Goal: Information Seeking & Learning: Find specific page/section

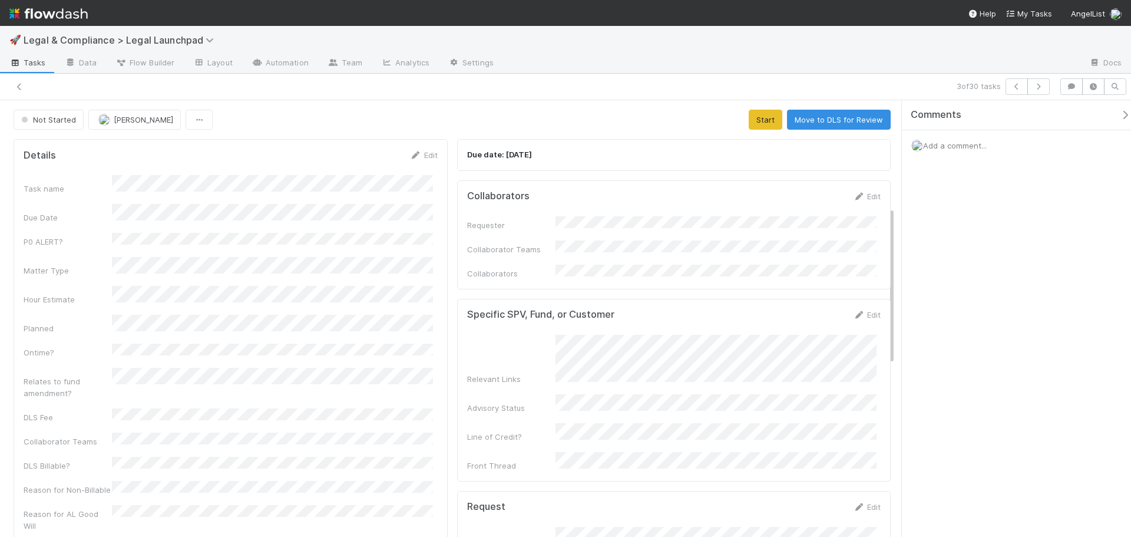
scroll to position [295, 0]
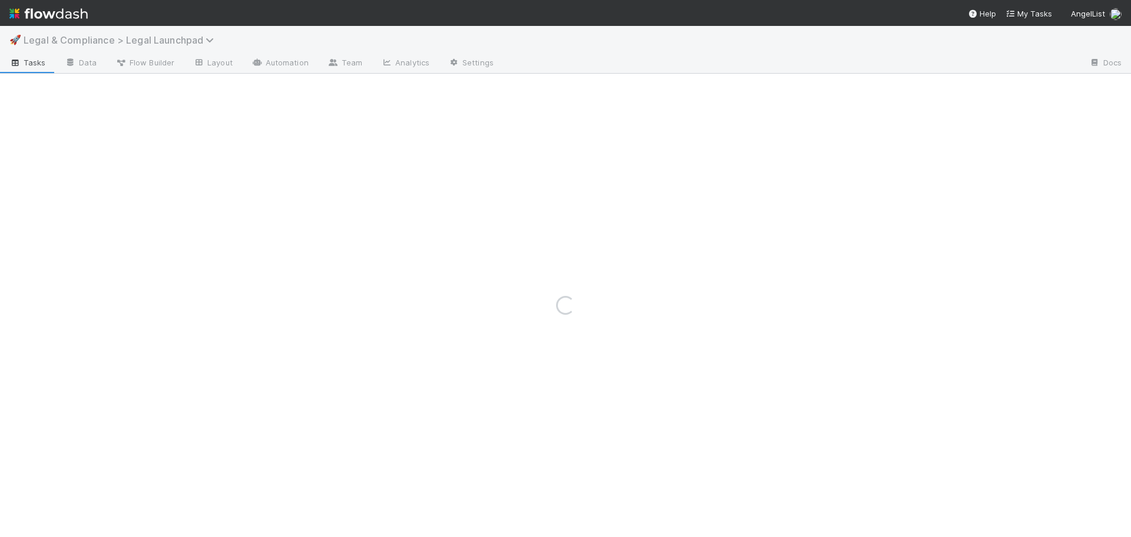
click at [161, 41] on span "Legal & Compliance > Legal Launchpad" at bounding box center [122, 40] width 196 height 12
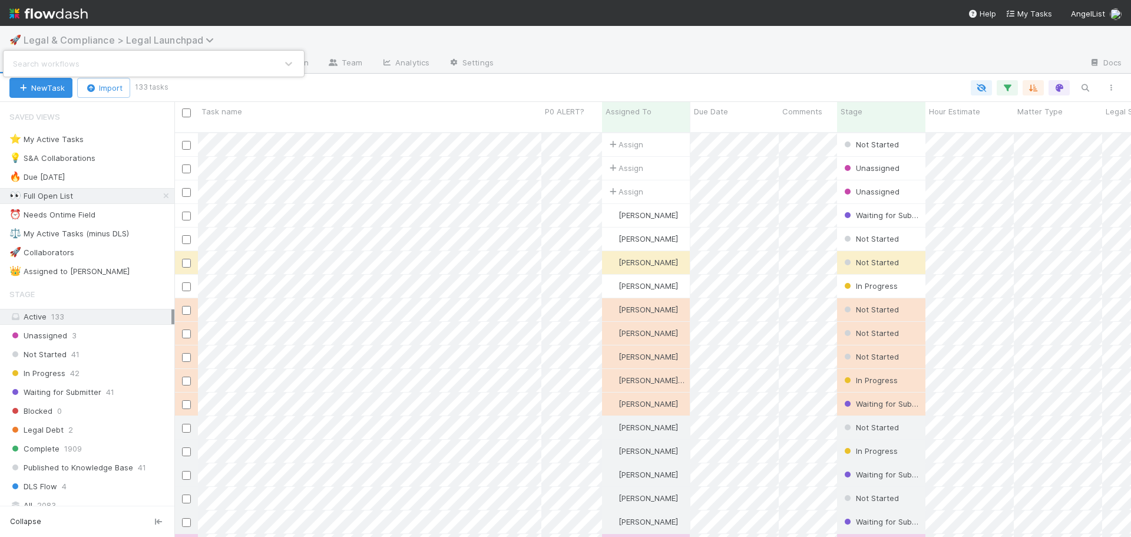
scroll to position [405, 948]
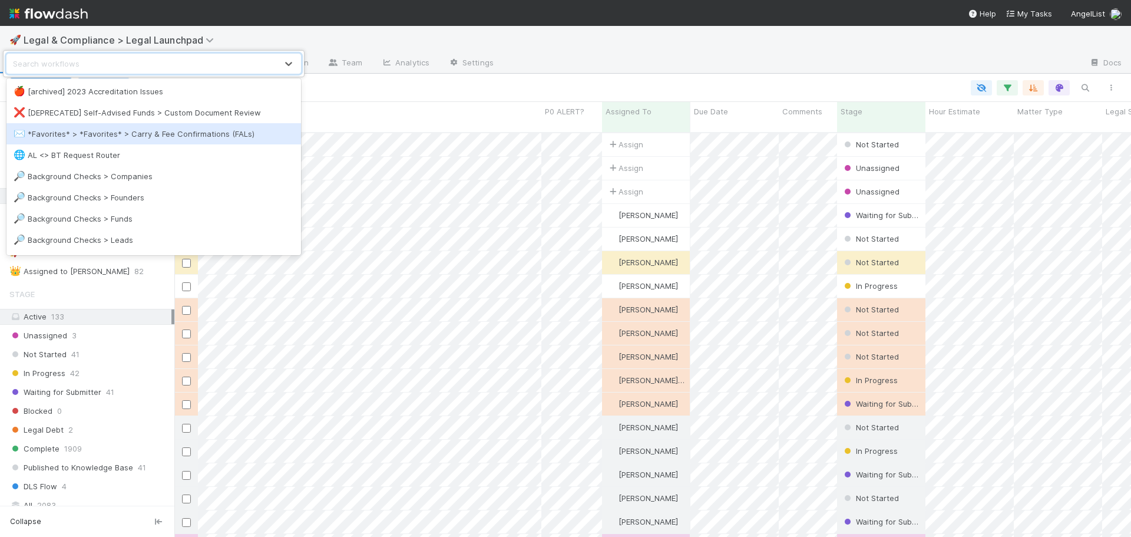
click at [171, 132] on div "✉️ *Favorites* > *Favorites* > Carry & Fee Confirmations (FALs)" at bounding box center [154, 134] width 280 height 12
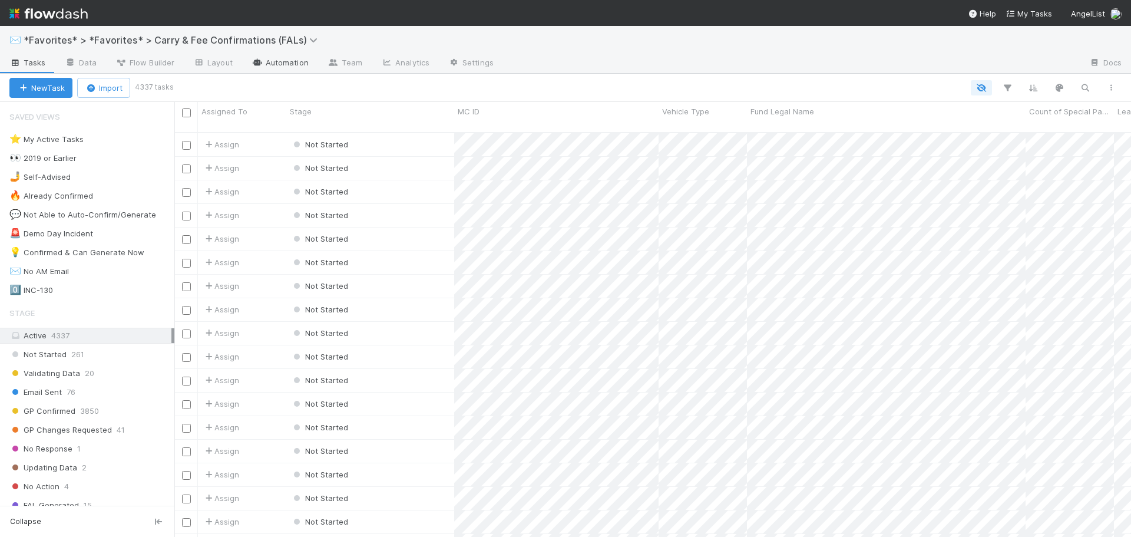
scroll to position [405, 948]
click at [103, 334] on div "Active 4337" at bounding box center [90, 335] width 162 height 15
click at [771, 113] on span "Fund Legal Name" at bounding box center [783, 111] width 64 height 12
click at [798, 132] on div "Sort A → Z" at bounding box center [818, 134] width 134 height 18
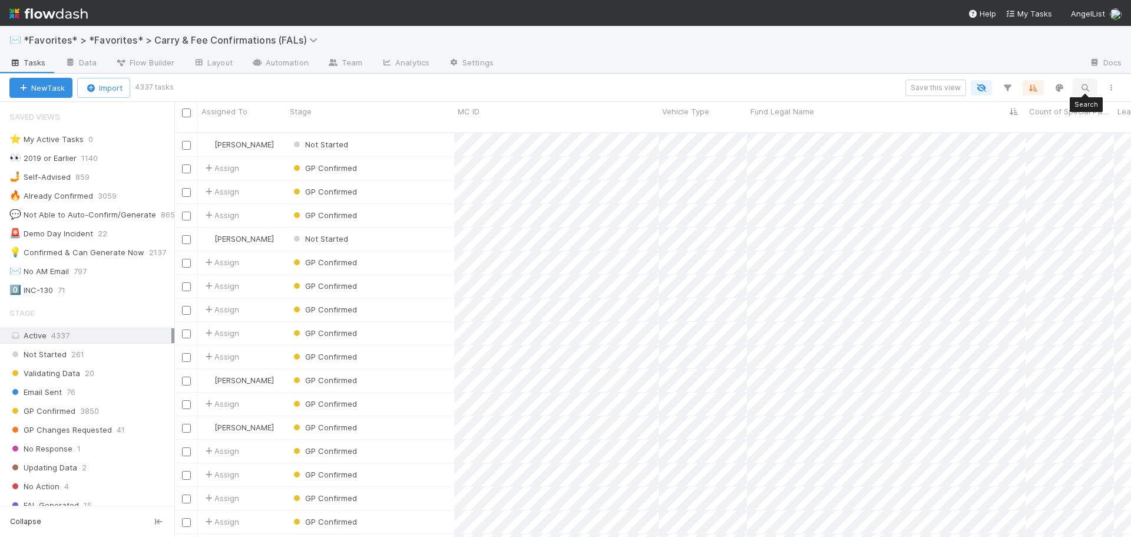
click at [1080, 88] on icon "button" at bounding box center [1085, 87] width 12 height 11
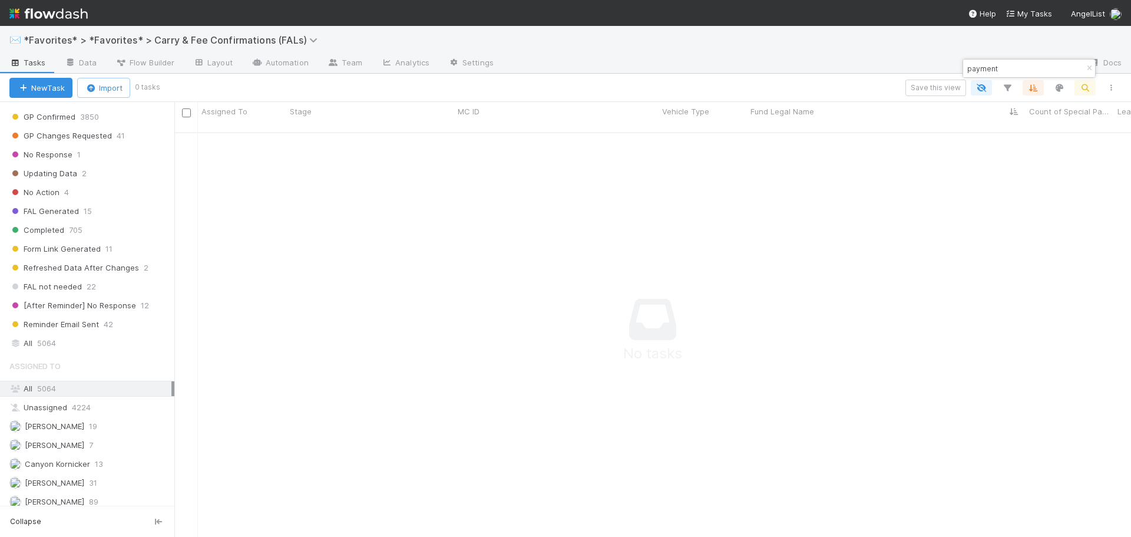
scroll to position [295, 0]
type input "payment"
click at [53, 343] on span "5064" at bounding box center [46, 342] width 19 height 15
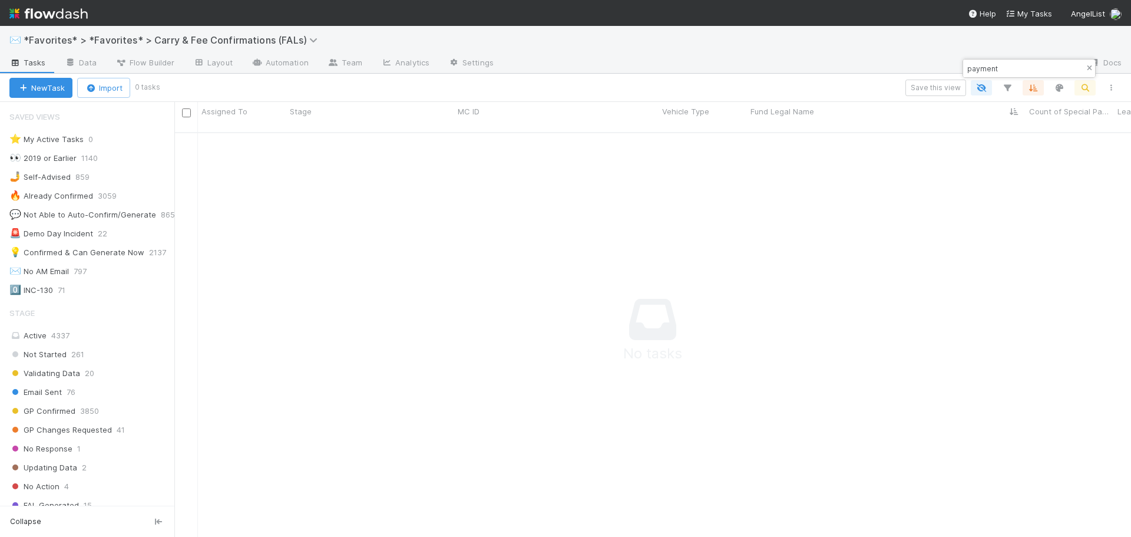
click at [1087, 67] on icon "button" at bounding box center [1089, 68] width 12 height 7
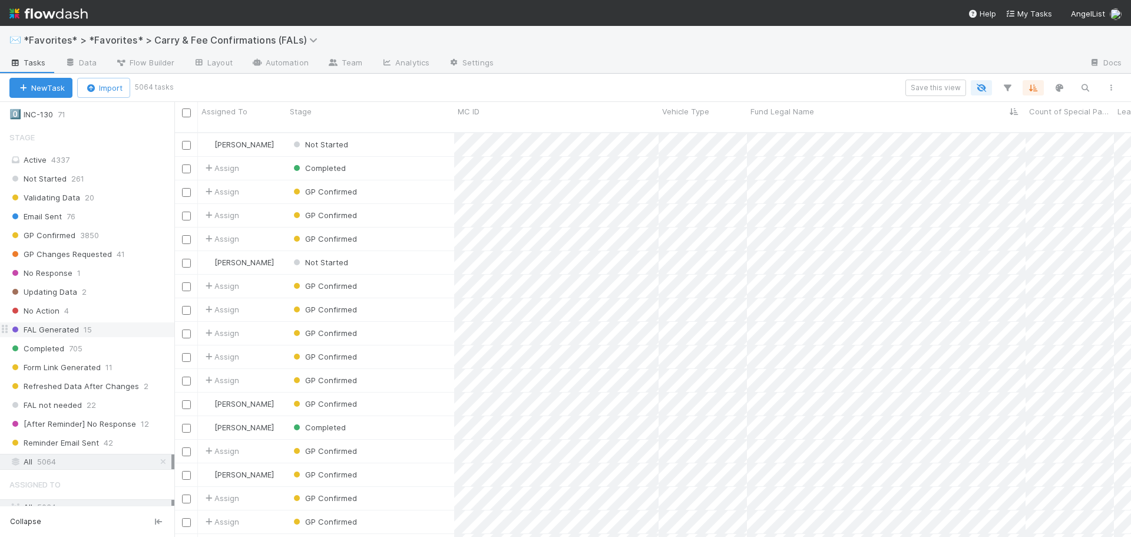
scroll to position [177, 0]
click at [70, 460] on div "All 5064" at bounding box center [90, 460] width 162 height 15
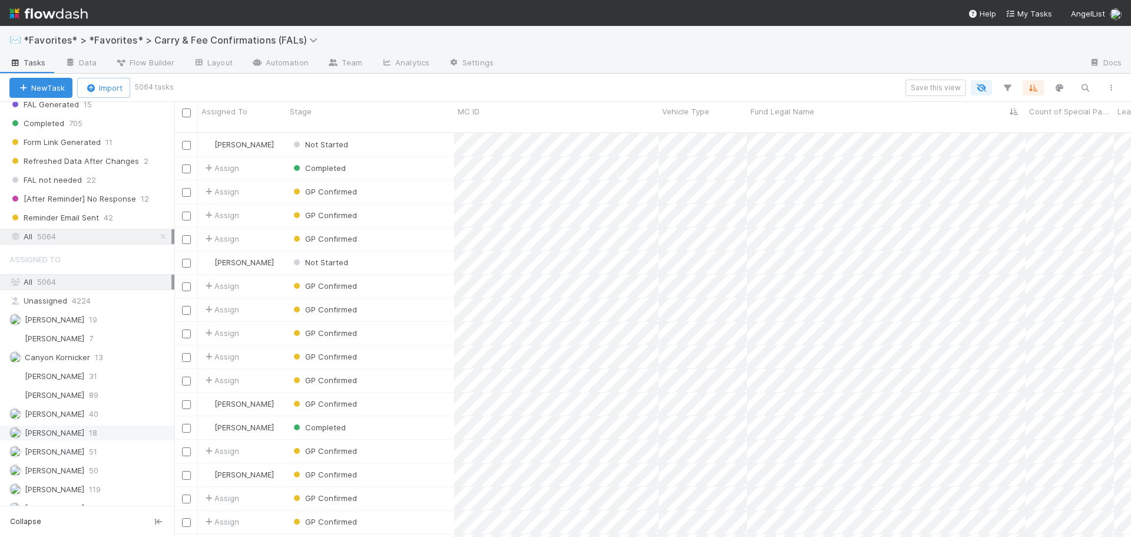
scroll to position [353, 0]
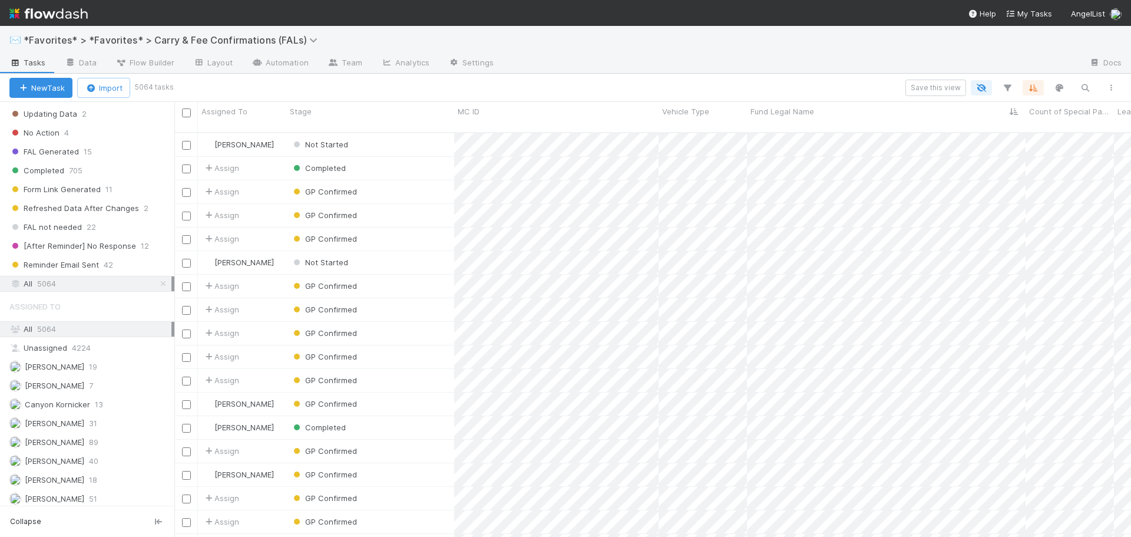
click at [82, 329] on div "All 5064" at bounding box center [90, 329] width 162 height 15
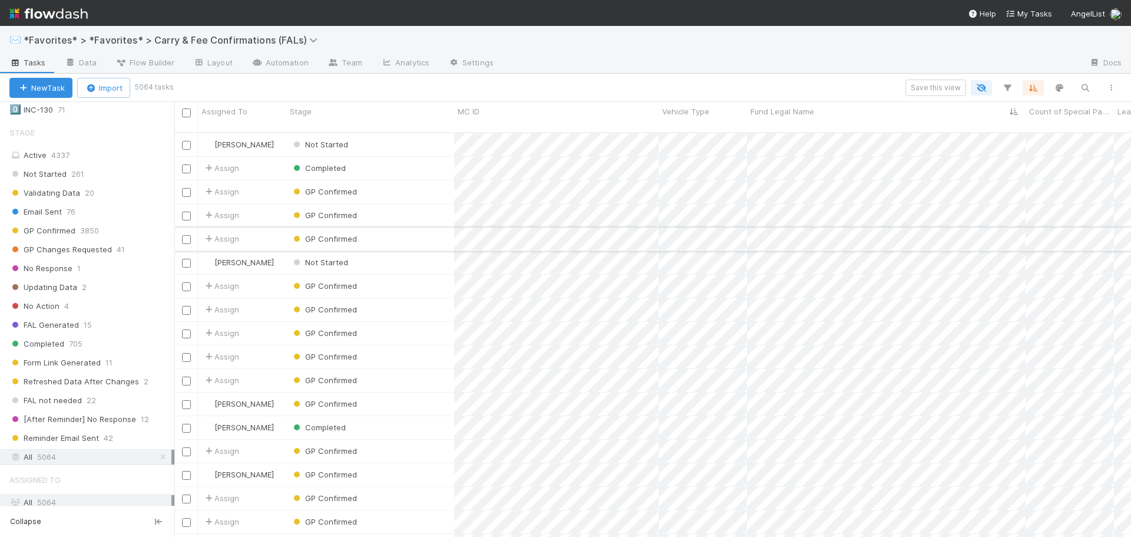
scroll to position [59, 0]
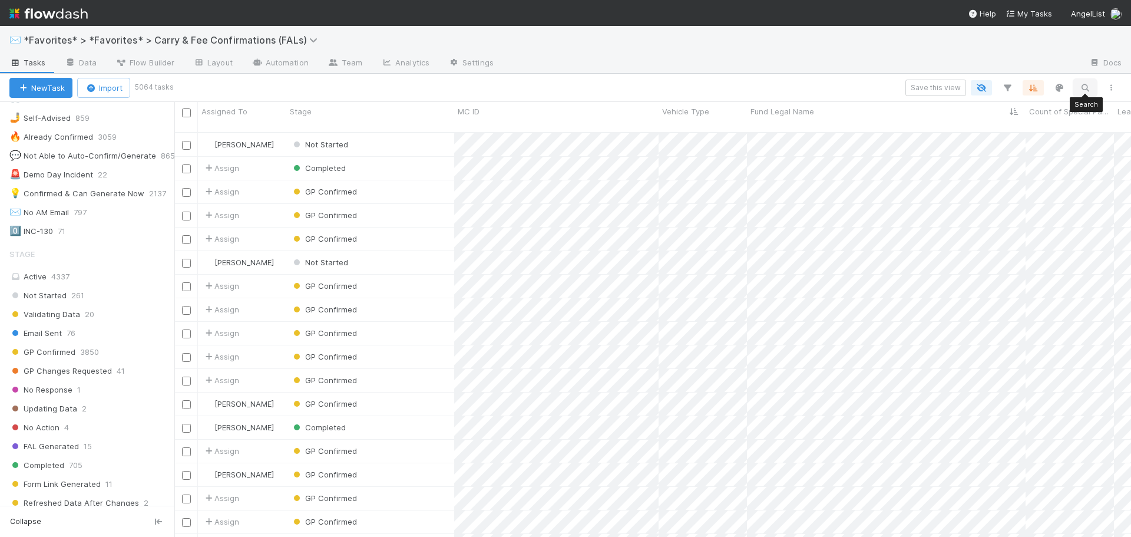
click at [1083, 88] on icon "button" at bounding box center [1085, 87] width 12 height 11
click at [1006, 87] on div at bounding box center [565, 268] width 1131 height 537
click at [1007, 87] on icon "button" at bounding box center [1007, 87] width 12 height 11
click at [838, 74] on div "Add Filter" at bounding box center [565, 268] width 1131 height 537
click at [1034, 82] on icon "button" at bounding box center [1033, 87] width 12 height 11
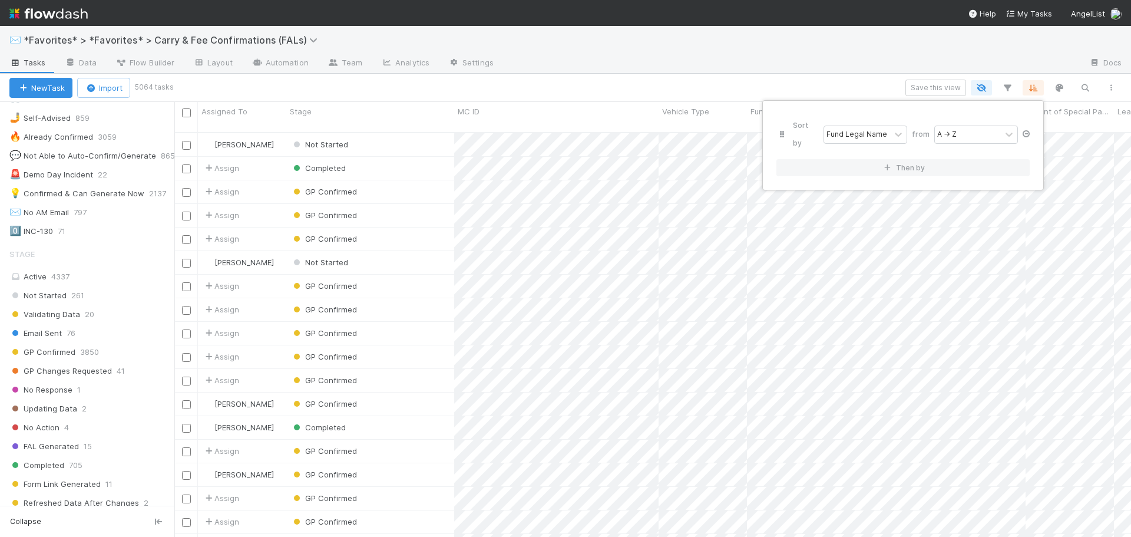
click at [1026, 130] on icon at bounding box center [1026, 133] width 12 height 7
click at [778, 49] on div "Sort by" at bounding box center [565, 268] width 1131 height 537
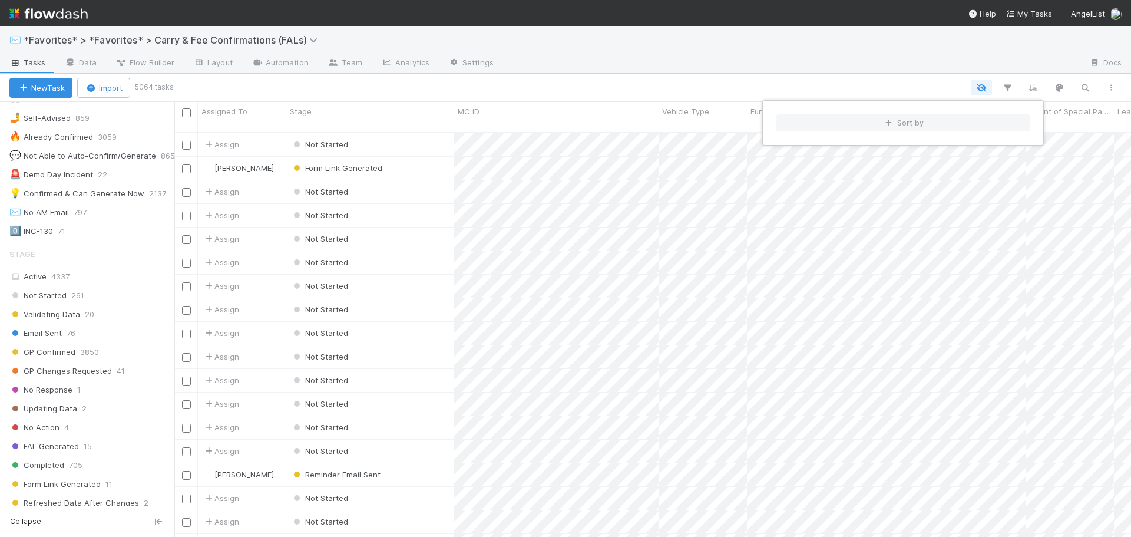
click at [1084, 85] on div "Sort by" at bounding box center [565, 268] width 1131 height 537
click at [1083, 88] on icon "button" at bounding box center [1085, 87] width 12 height 11
type input "a"
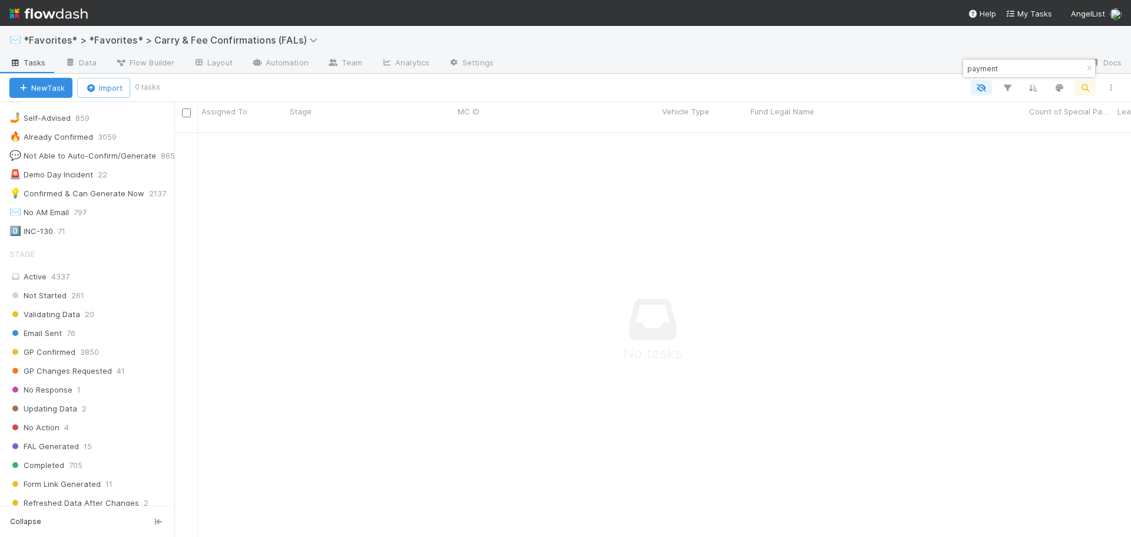
scroll to position [396, 948]
type input "p"
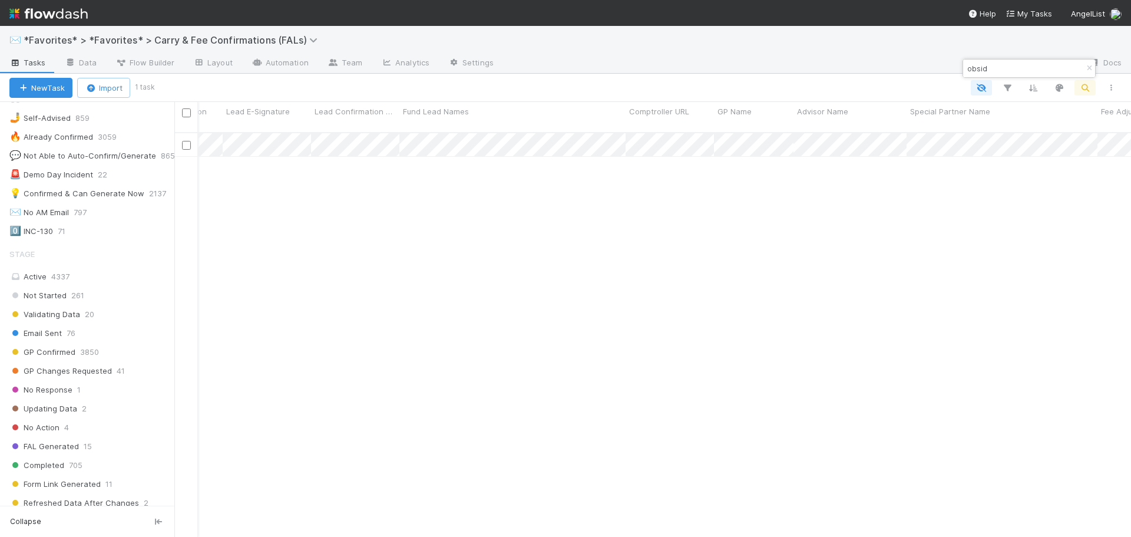
scroll to position [0, 1462]
click at [101, 231] on div "0️⃣ INC-130 71" at bounding box center [91, 231] width 165 height 15
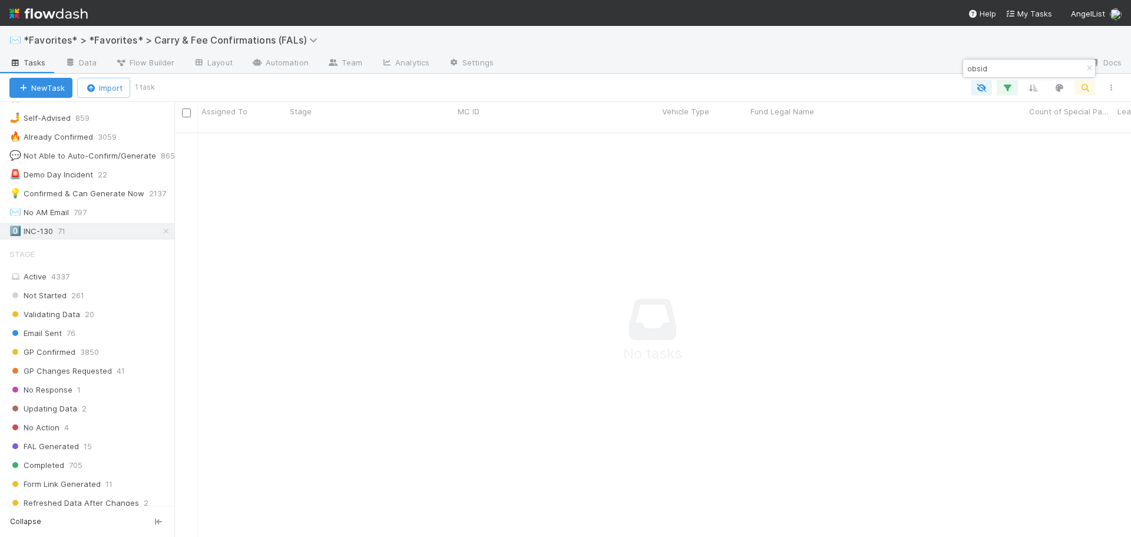
scroll to position [396, 948]
click at [1007, 64] on input "obsid" at bounding box center [1024, 68] width 118 height 14
click at [1007, 63] on input "obsid" at bounding box center [1024, 68] width 118 height 14
type input "c"
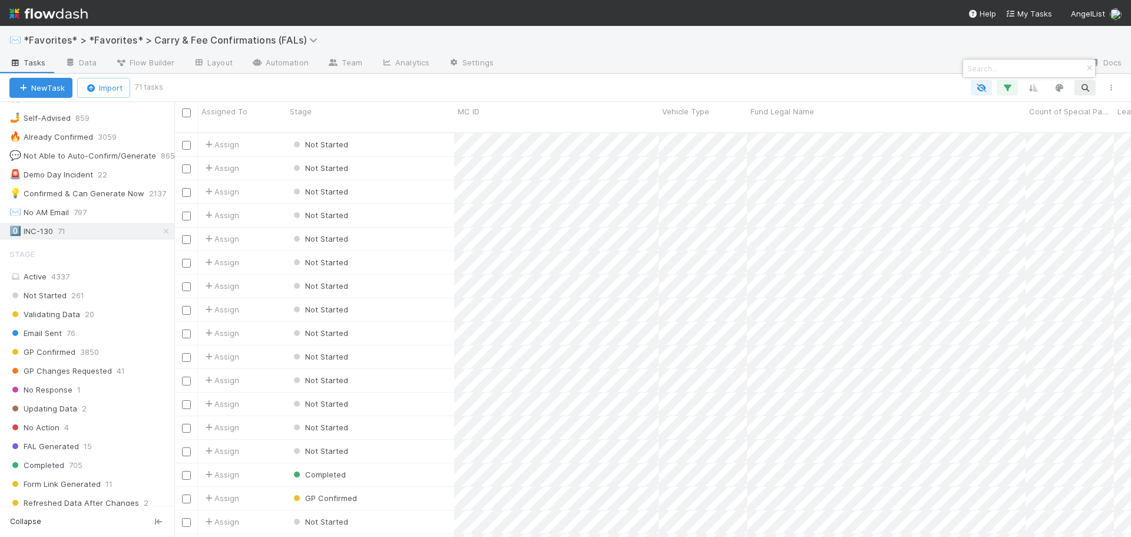
scroll to position [405, 948]
click at [158, 228] on div at bounding box center [565, 268] width 1131 height 537
click at [160, 230] on icon at bounding box center [166, 231] width 12 height 8
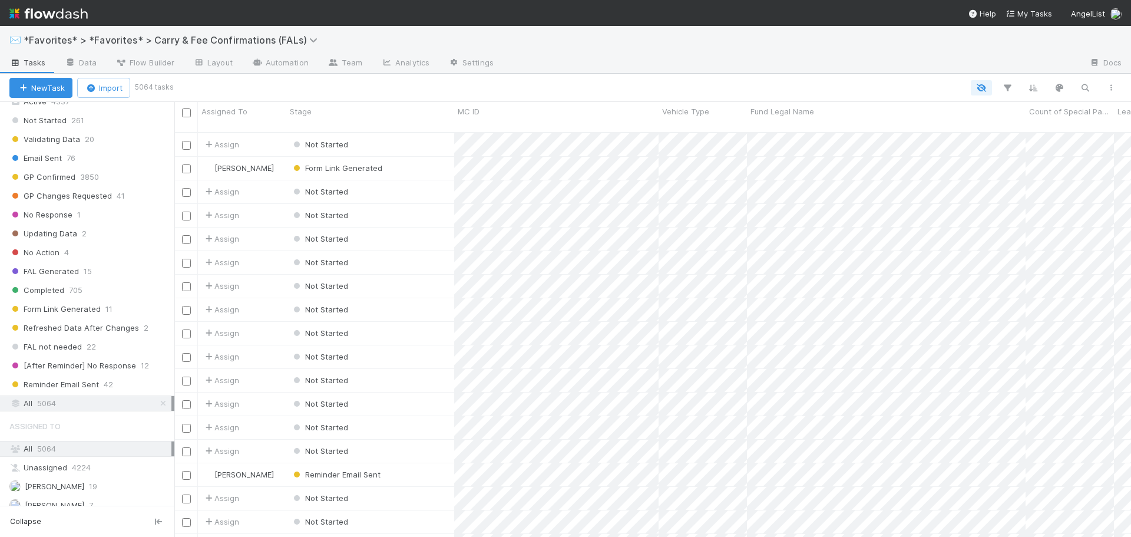
scroll to position [236, 0]
click at [108, 398] on div "All 5064" at bounding box center [90, 401] width 162 height 15
click at [1084, 88] on icon "button" at bounding box center [1085, 87] width 12 height 11
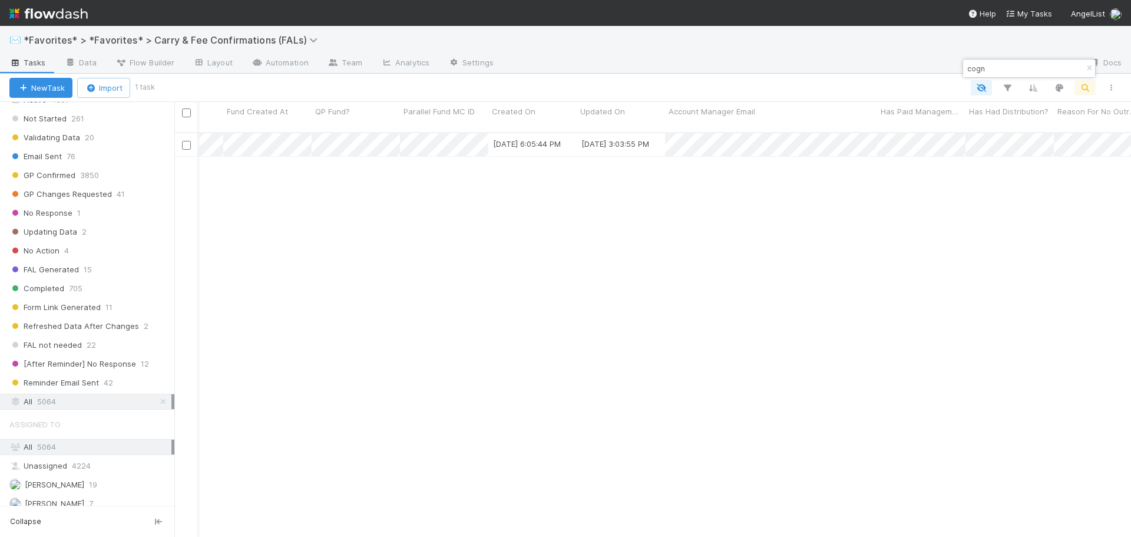
scroll to position [0, 2619]
click at [328, 509] on div "Sam Josephson GP Confirmed 3/21/25, 6:05:44 PM 6/27/25, 3:03:55 PM 1" at bounding box center [652, 340] width 957 height 414
click at [1000, 71] on input "cogn" at bounding box center [1024, 68] width 118 height 14
type input "c"
type input "i"
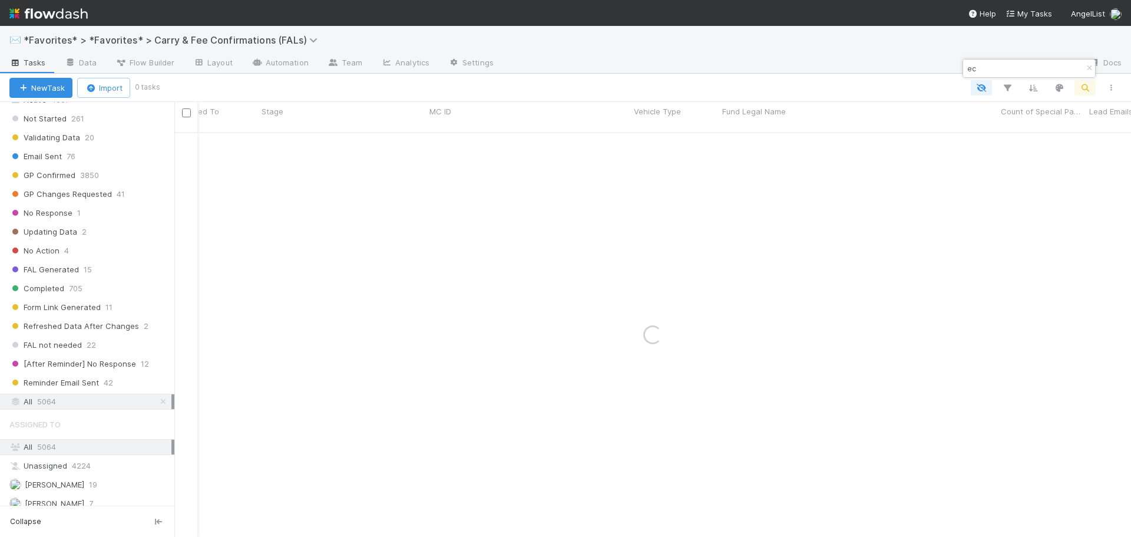
type input "e"
type input "k"
type input "g"
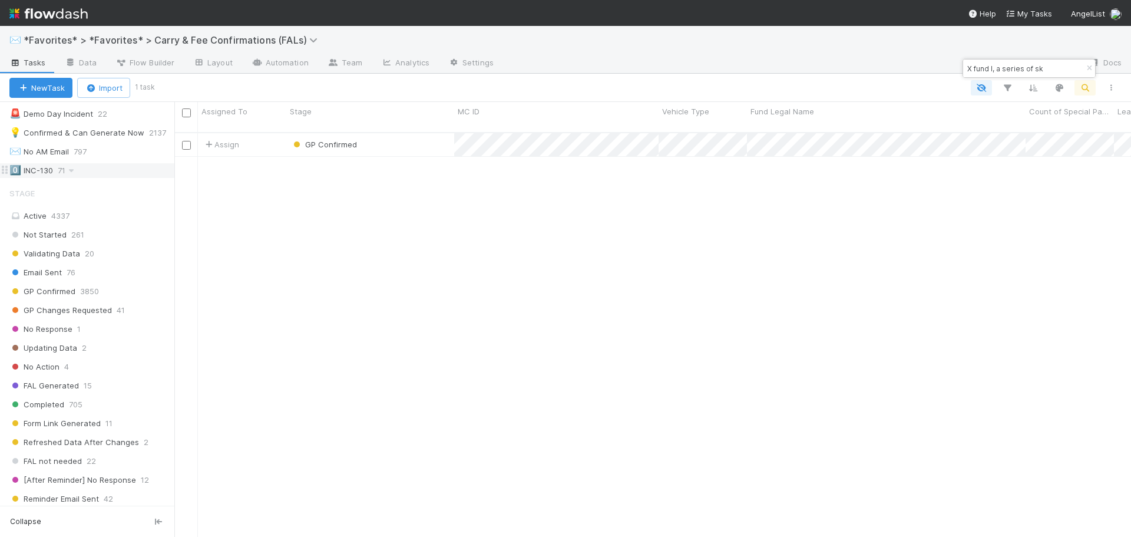
scroll to position [0, 0]
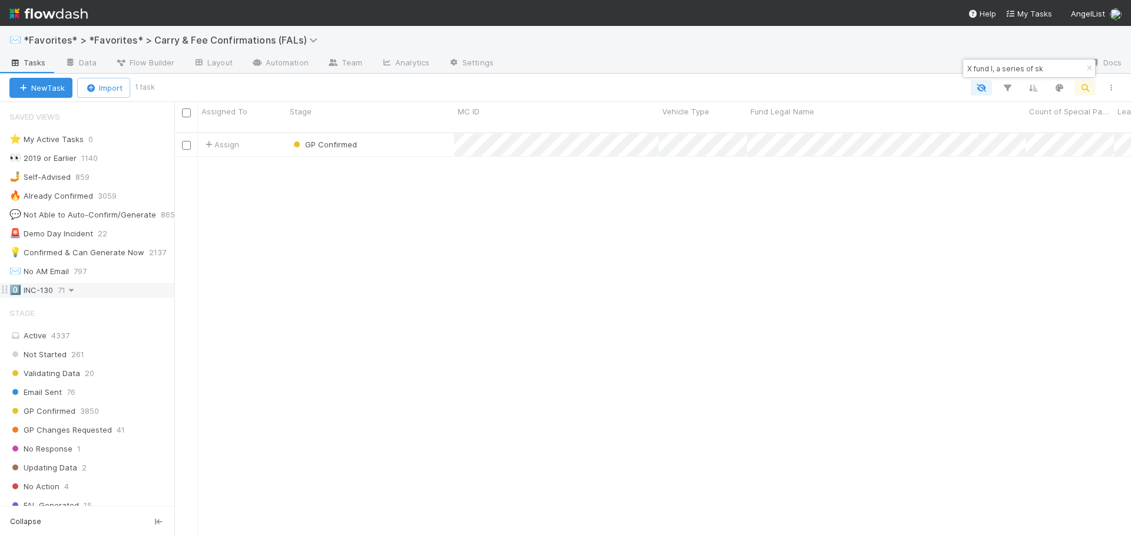
click at [70, 291] on icon at bounding box center [71, 290] width 12 height 8
click at [285, 306] on div "View Settings Default for everyone Rename this view Delete this view" at bounding box center [565, 268] width 1131 height 537
click at [75, 284] on span at bounding box center [71, 290] width 12 height 15
click at [1016, 68] on input "X fund I, a series of sk" at bounding box center [1024, 68] width 118 height 14
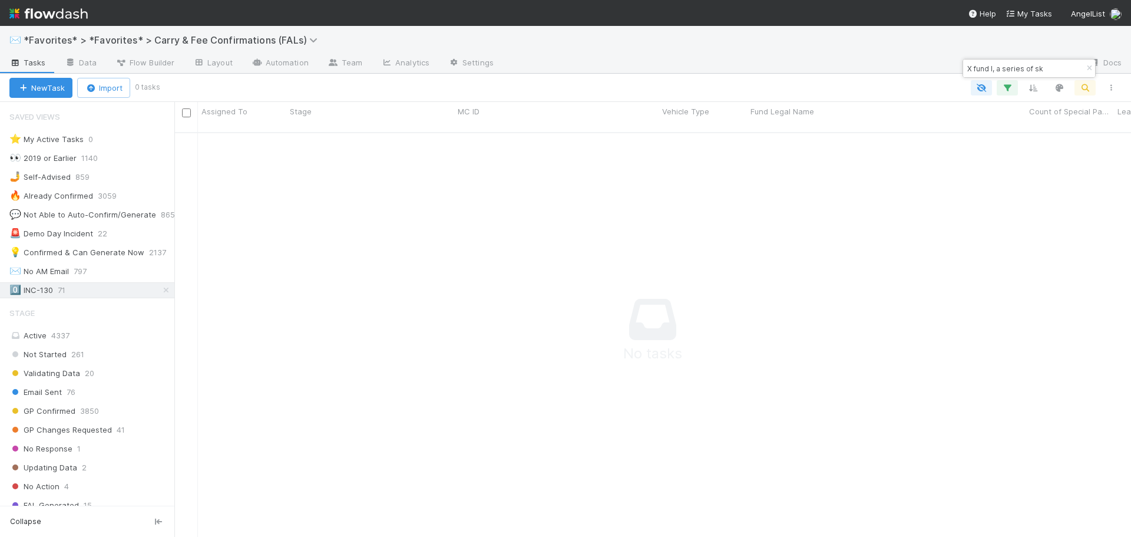
click at [1016, 68] on input "X fund I, a series of sk" at bounding box center [1024, 68] width 118 height 14
type input "a"
type input "s"
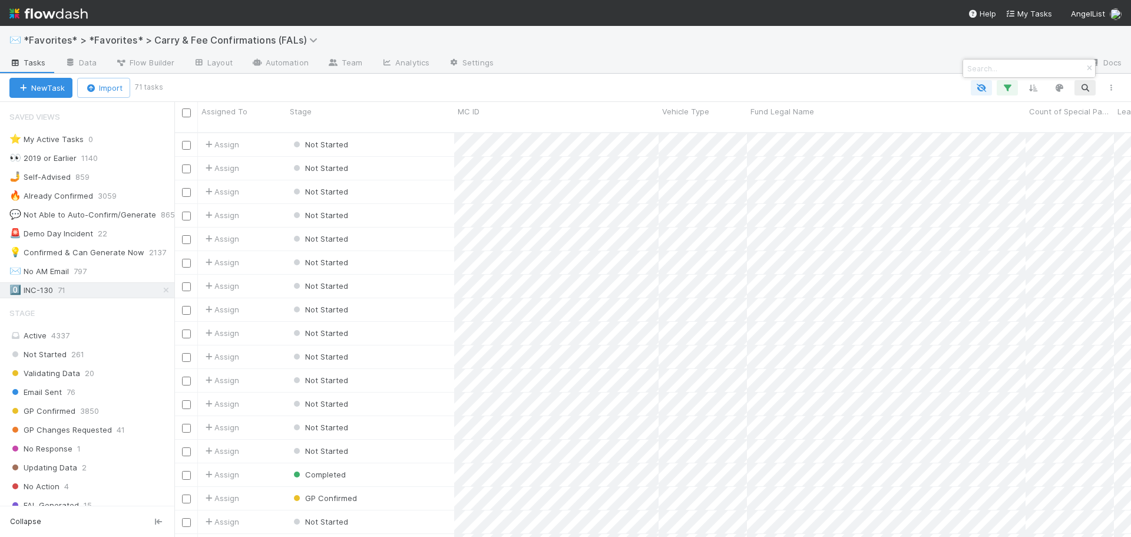
click at [1013, 65] on input at bounding box center [1024, 68] width 118 height 14
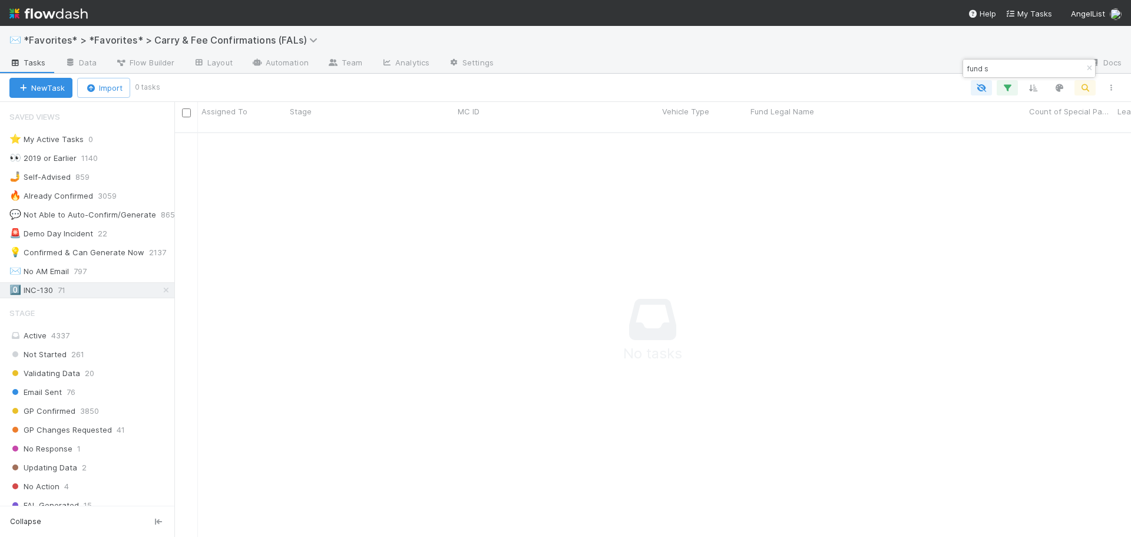
scroll to position [396, 948]
type input "f"
type input "i"
type input "a"
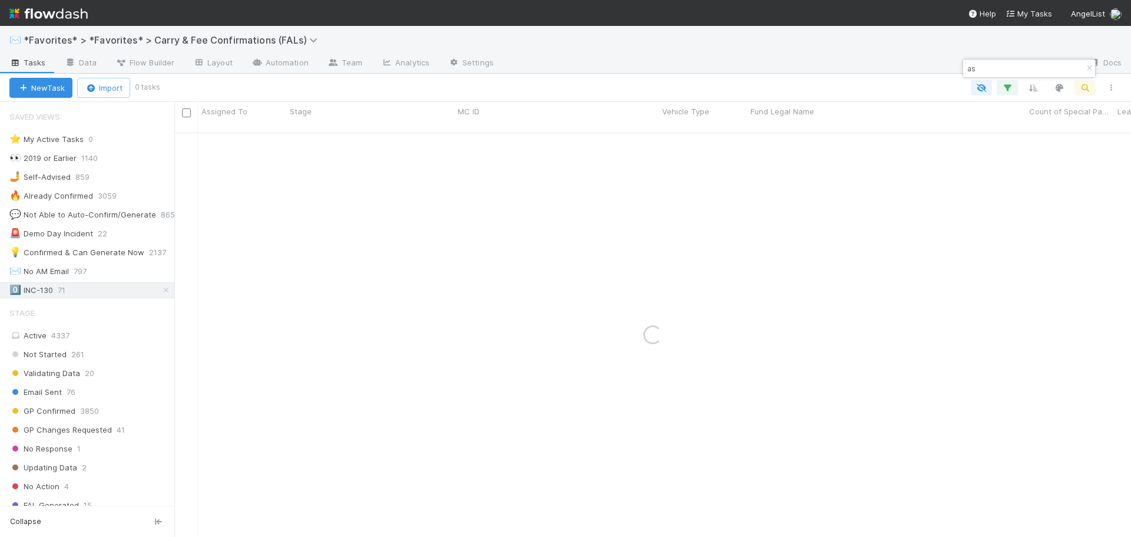
type input "a"
type input "f"
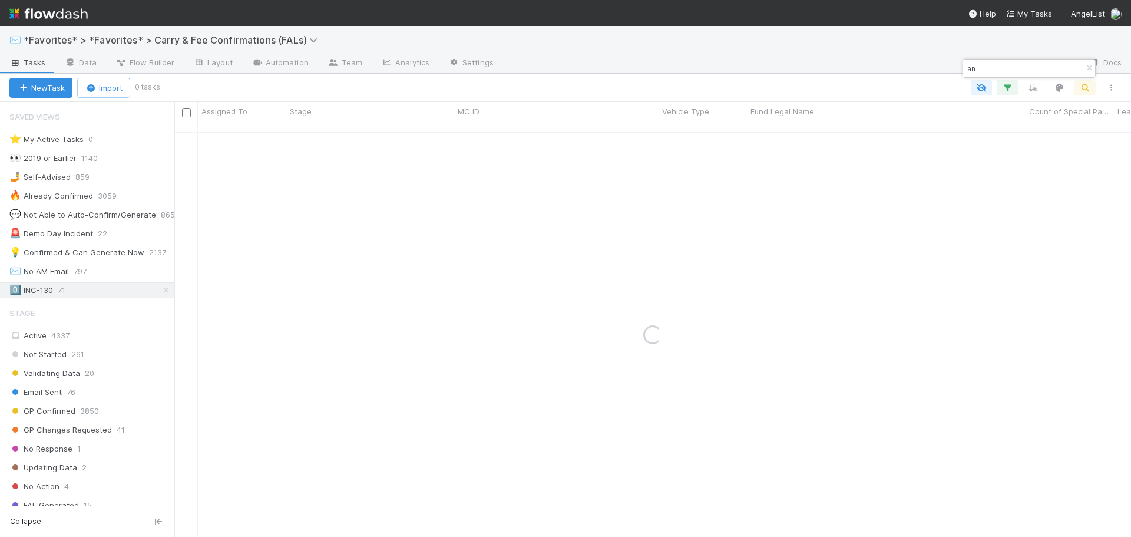
type input "a"
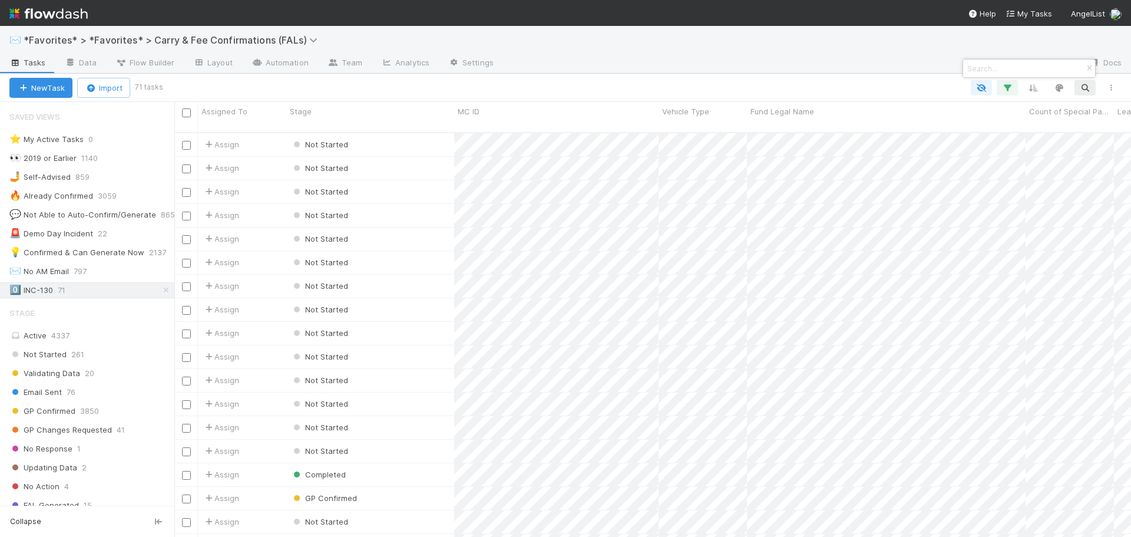
click at [990, 68] on input at bounding box center [1024, 68] width 118 height 14
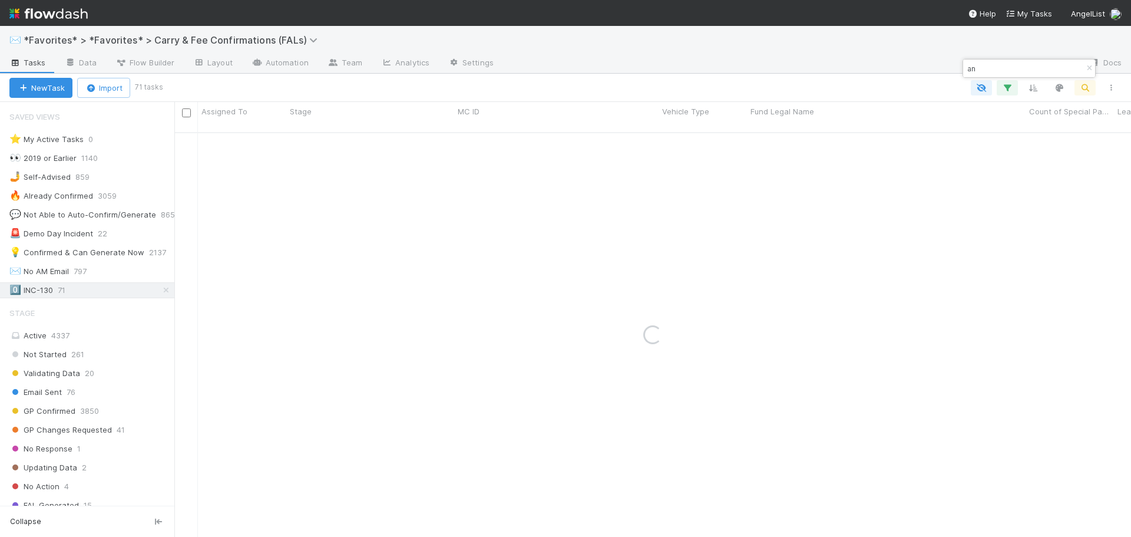
type input "a"
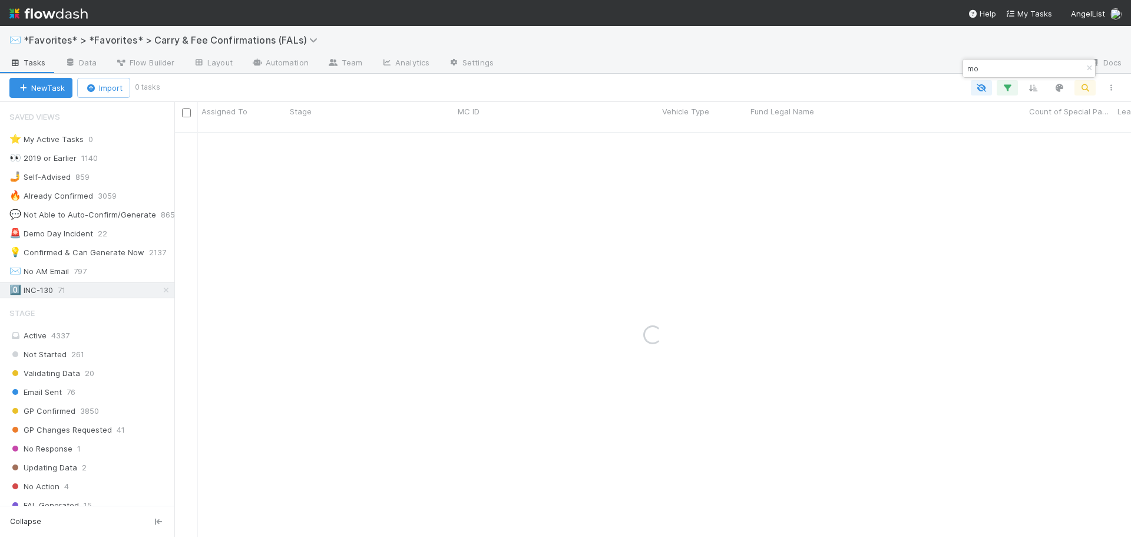
type input "m"
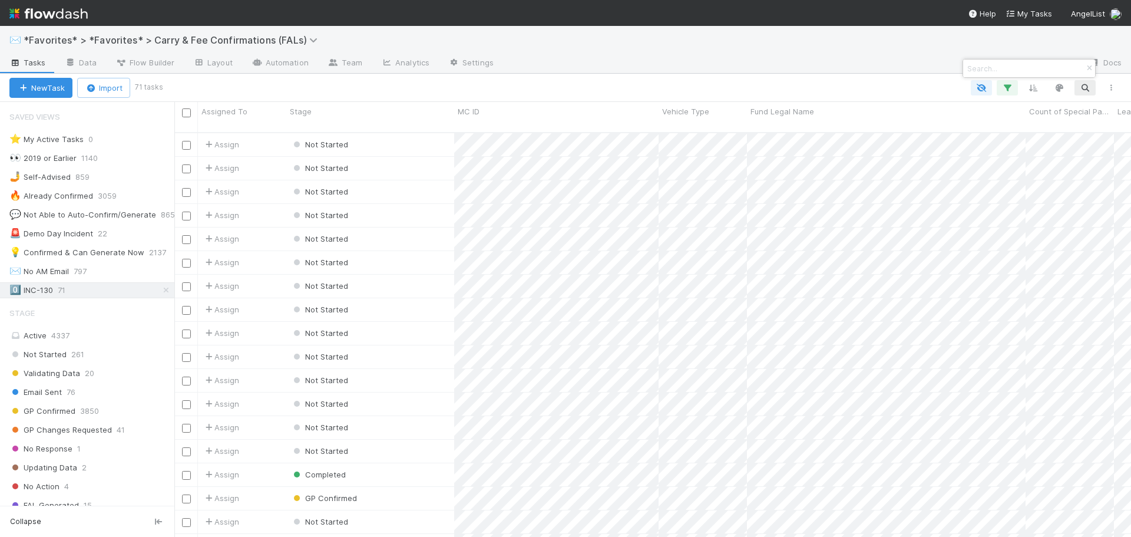
scroll to position [405, 948]
click at [994, 66] on input at bounding box center [1024, 68] width 118 height 14
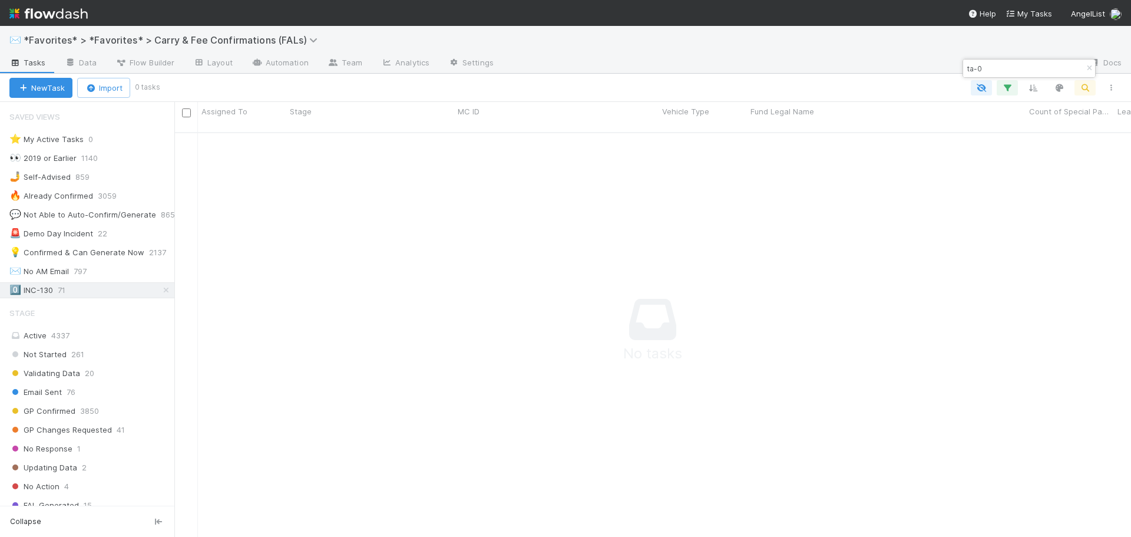
scroll to position [396, 948]
type input "t"
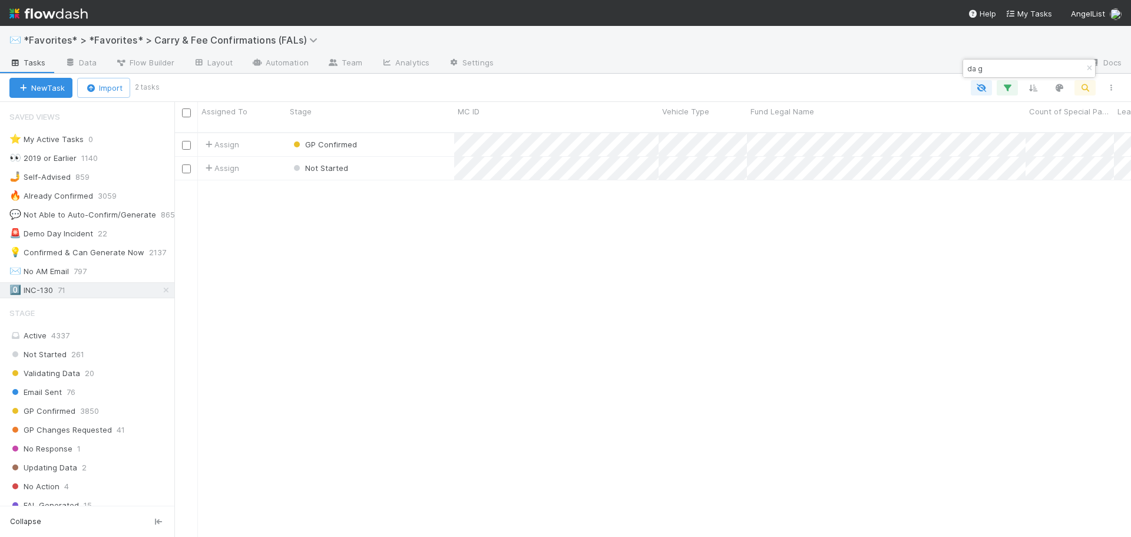
scroll to position [405, 948]
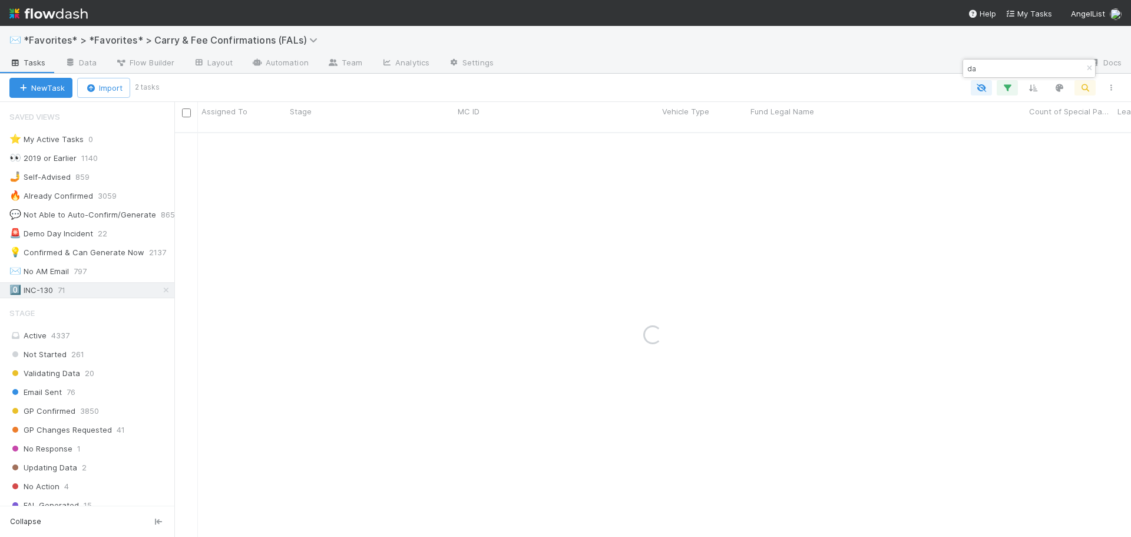
type input "d"
type input "e"
type input "b"
type input "a"
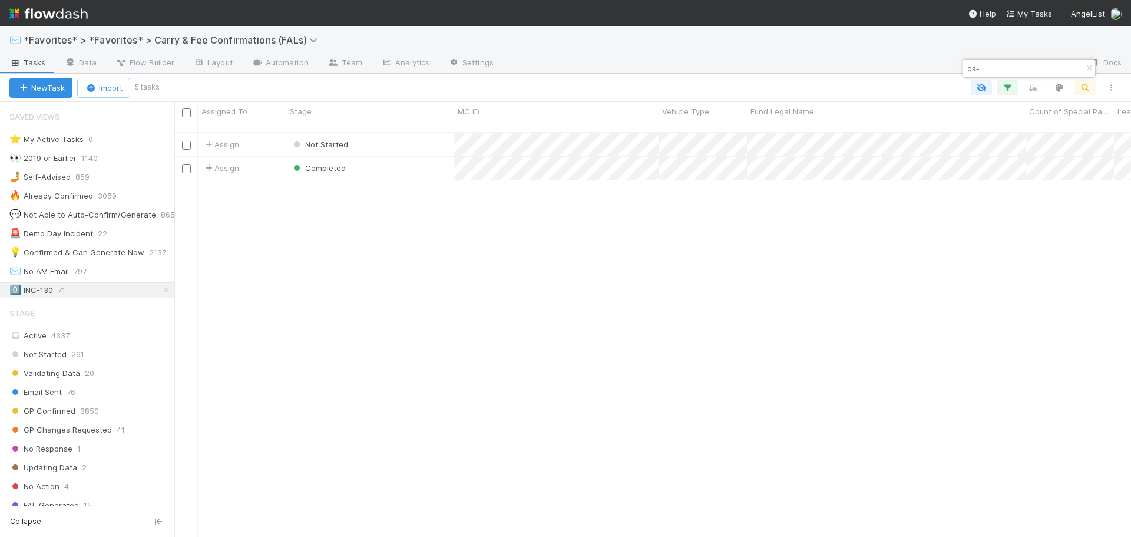
click at [976, 70] on input "da-" at bounding box center [1024, 68] width 118 height 14
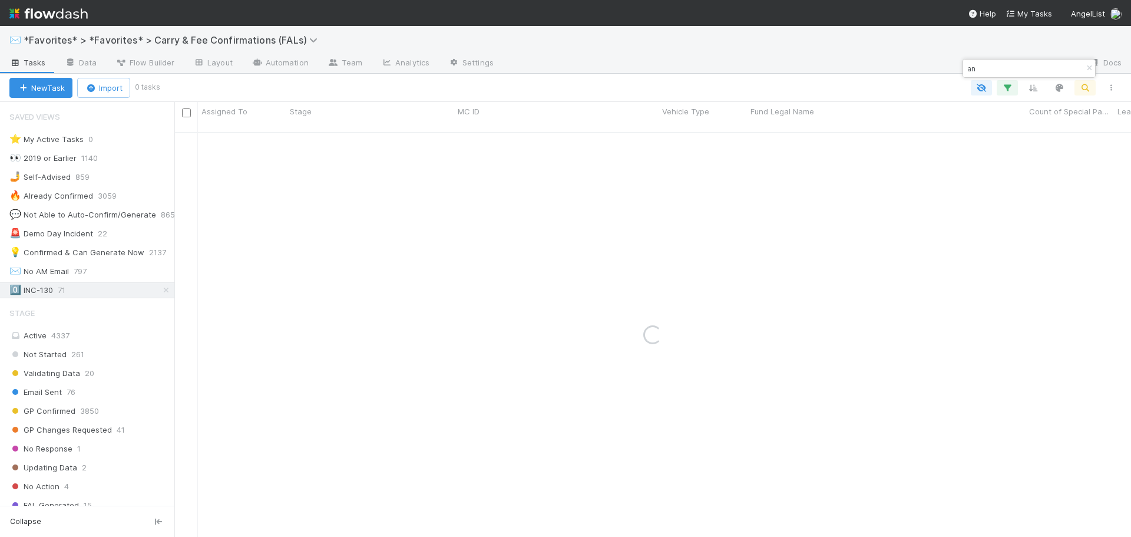
type input "a"
type input "r"
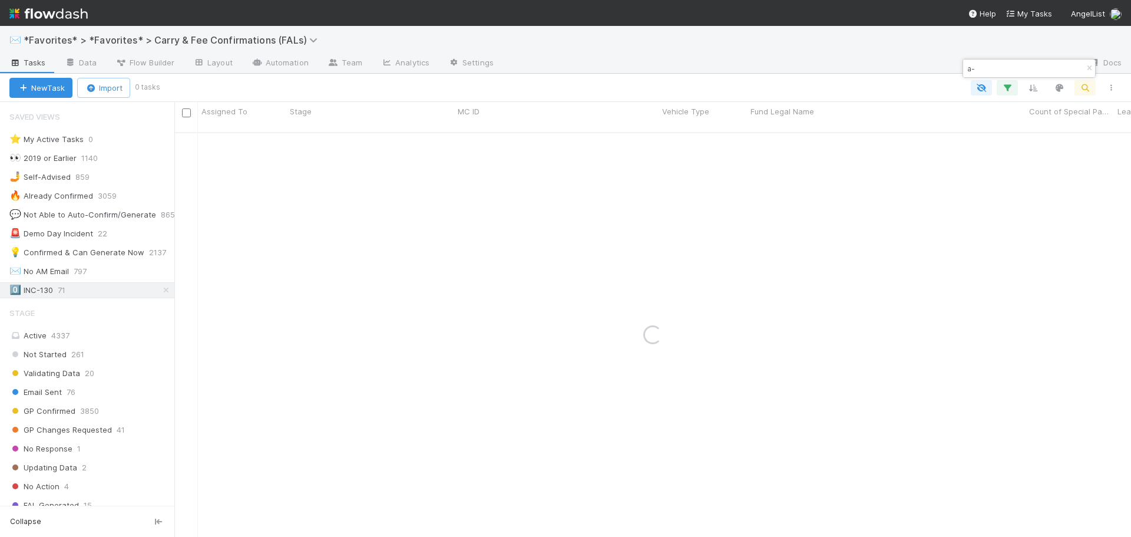
type input "a"
type input "r"
type input "b"
type input "r"
type input "f"
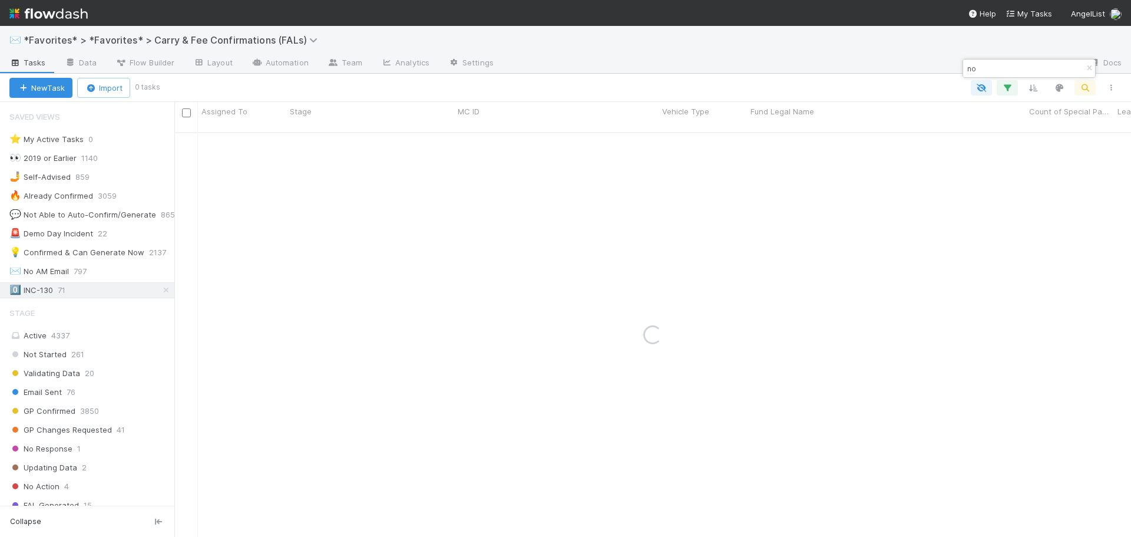
type input "n"
type input "a"
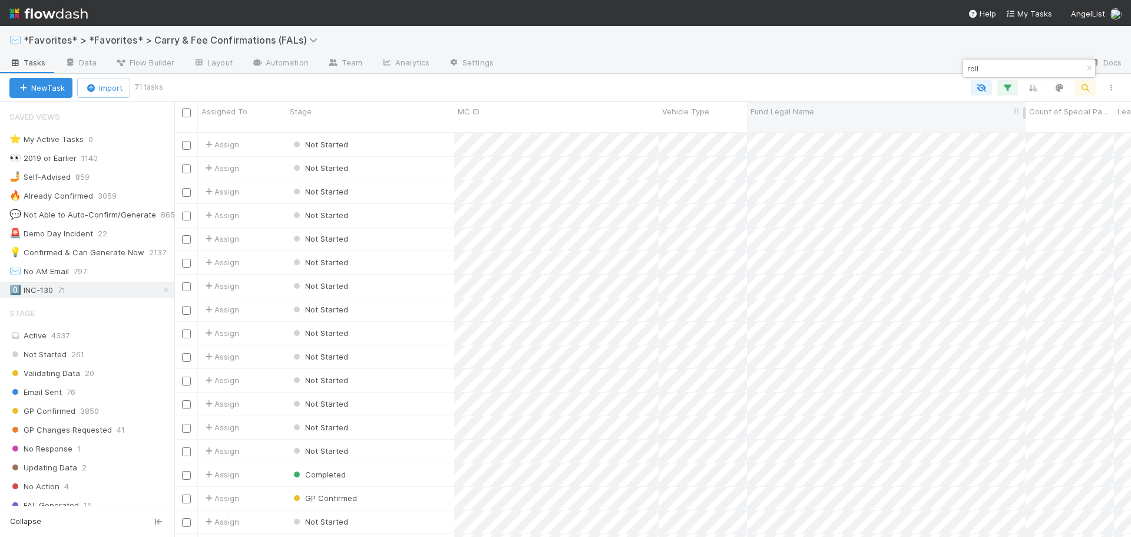
type input "roll"
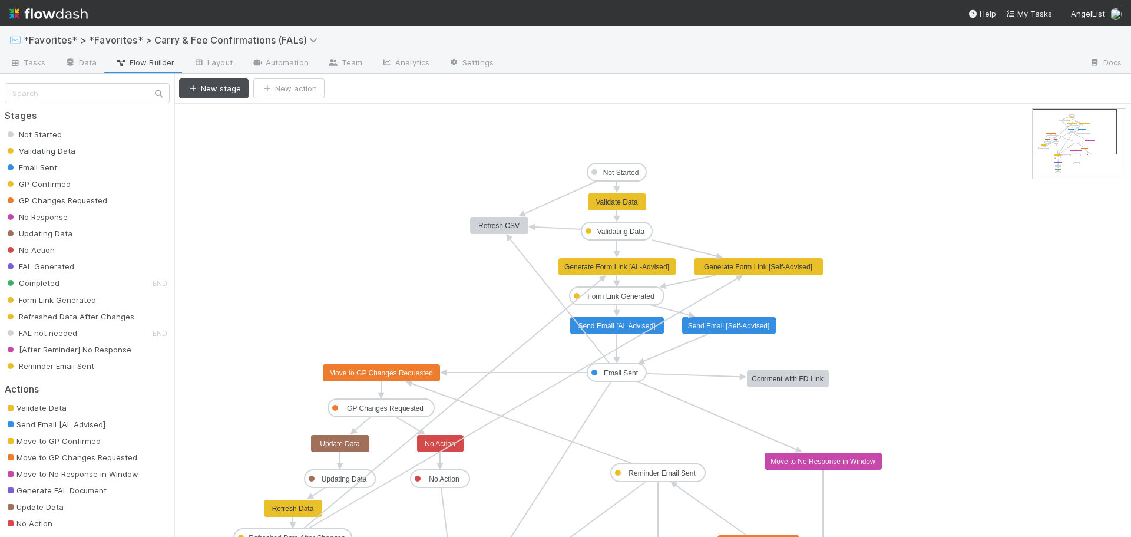
click at [1014, 361] on icon "Not Started Validating Data Email Sent GP Confirmed GP Changes Requested No Res…" at bounding box center [652, 464] width 957 height 720
